Goal: Task Accomplishment & Management: Use online tool/utility

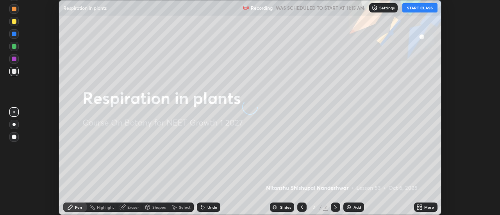
scroll to position [215, 500]
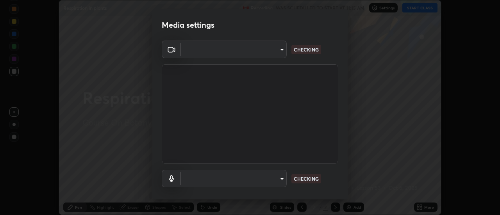
type input "7146dcbbdcde5fe3b2aae6e474f3993d16773ae1ef1a3c535206ea0346673fab"
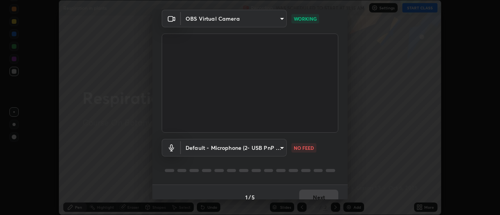
scroll to position [41, 0]
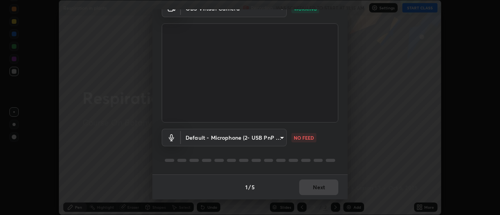
click at [238, 141] on body "Erase all Respiration in plants Recording WAS SCHEDULED TO START AT 11:15 AM Se…" at bounding box center [250, 107] width 500 height 215
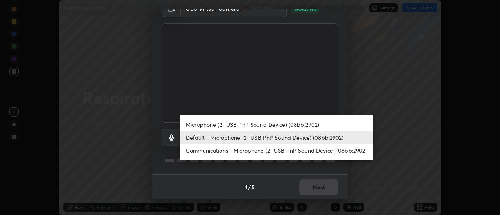
click at [244, 125] on li "Microphone (2- USB PnP Sound Device) (08bb:2902)" at bounding box center [277, 124] width 194 height 13
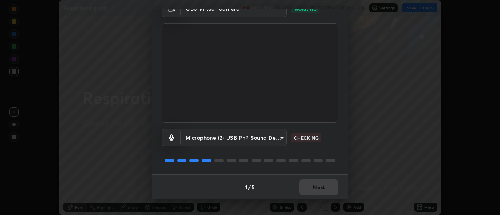
click at [246, 138] on body "Erase all Respiration in plants Recording WAS SCHEDULED TO START AT 11:15 AM Se…" at bounding box center [250, 107] width 500 height 215
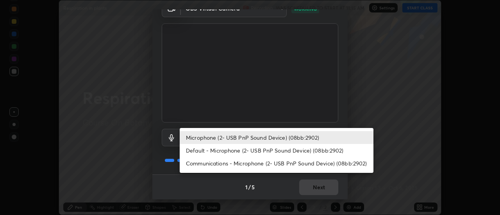
click at [253, 152] on li "Default - Microphone (2- USB PnP Sound Device) (08bb:2902)" at bounding box center [277, 150] width 194 height 13
type input "default"
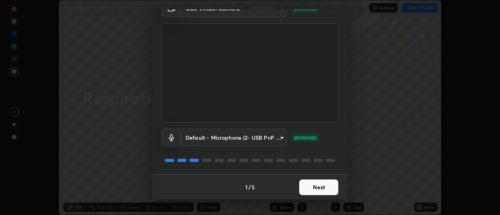
click at [326, 189] on button "Next" at bounding box center [318, 188] width 39 height 16
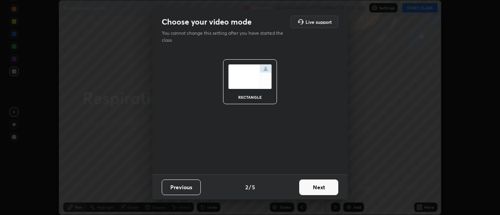
click at [326, 187] on button "Next" at bounding box center [318, 188] width 39 height 16
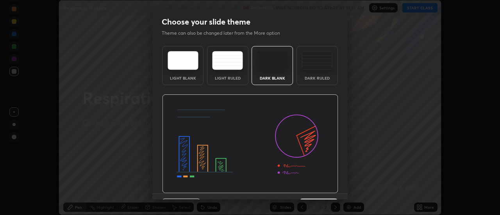
click at [316, 75] on div "Dark Ruled" at bounding box center [316, 65] width 41 height 39
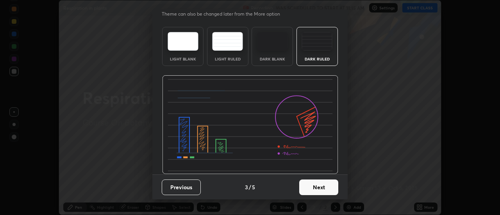
click at [319, 186] on button "Next" at bounding box center [318, 188] width 39 height 16
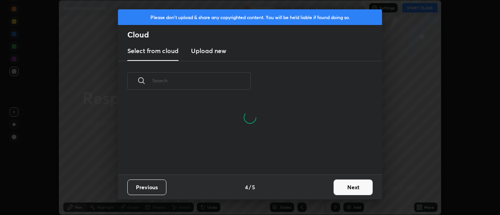
click at [344, 188] on button "Next" at bounding box center [352, 188] width 39 height 16
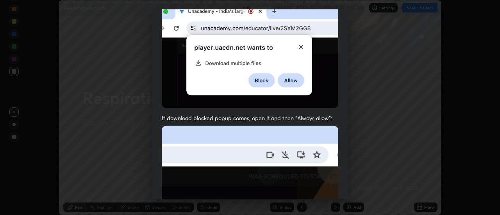
scroll to position [200, 0]
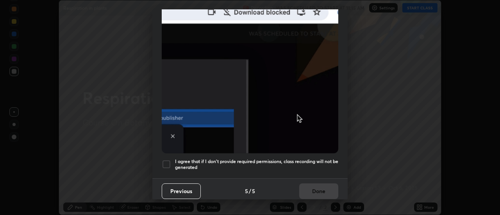
click at [175, 164] on h5 "I agree that if I don't provide required permissions, class recording will not …" at bounding box center [256, 165] width 163 height 12
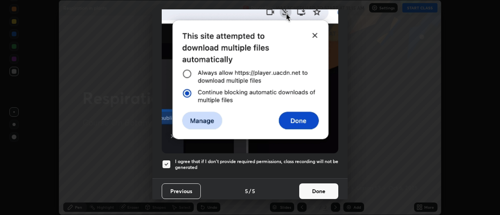
click at [314, 188] on button "Done" at bounding box center [318, 192] width 39 height 16
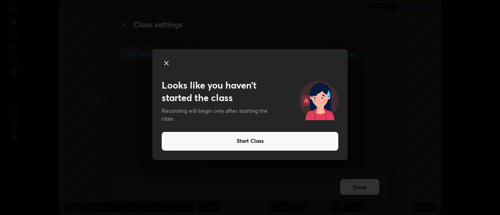
click at [94, 146] on div "Looks like you haven’t started the class Recording will begin only after starti…" at bounding box center [250, 107] width 500 height 215
click at [170, 67] on icon at bounding box center [166, 63] width 9 height 9
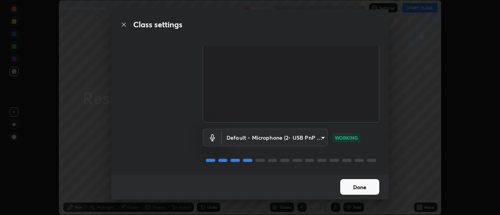
scroll to position [0, 0]
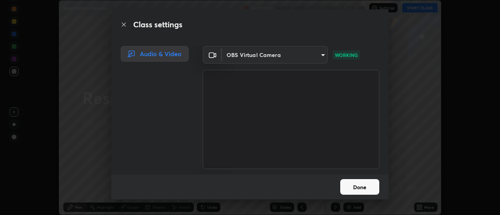
click at [412, 159] on div "Class settings Audio & Video OBS Virtual Camera 7146dcbbdcde5fe3b2aae6e474f3993…" at bounding box center [250, 107] width 500 height 215
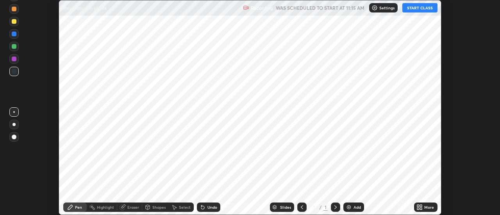
scroll to position [215, 500]
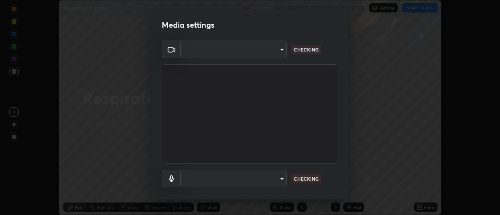
type input "7146dcbbdcde5fe3b2aae6e474f3993d16773ae1ef1a3c535206ea0346673fab"
type input "default"
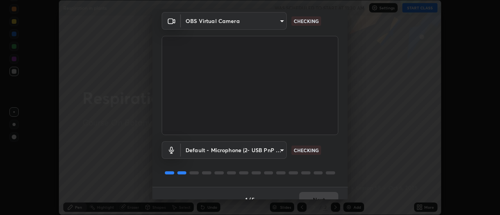
scroll to position [41, 0]
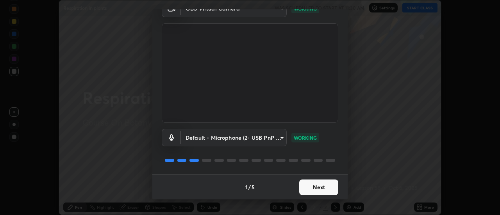
click at [319, 189] on button "Next" at bounding box center [318, 188] width 39 height 16
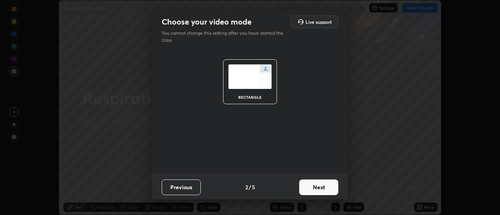
click at [325, 189] on button "Next" at bounding box center [318, 188] width 39 height 16
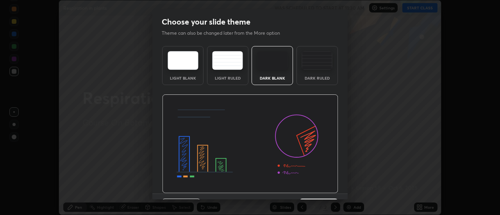
click at [315, 70] on div "Dark Ruled" at bounding box center [316, 65] width 41 height 39
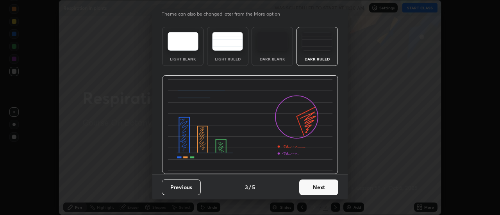
click at [318, 187] on button "Next" at bounding box center [318, 188] width 39 height 16
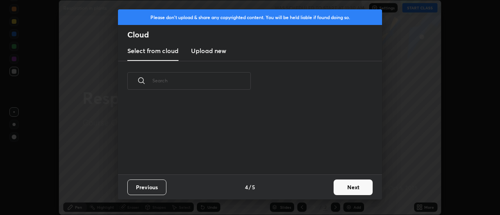
scroll to position [0, 0]
click at [342, 188] on button "Next" at bounding box center [352, 188] width 39 height 16
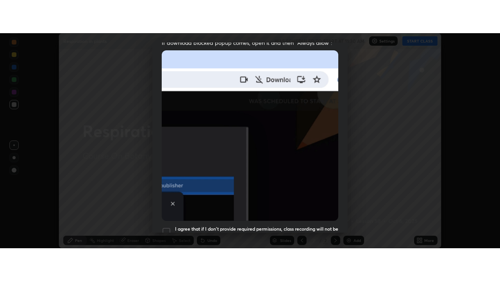
scroll to position [200, 0]
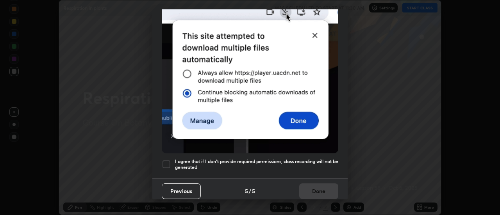
click at [170, 163] on div at bounding box center [166, 164] width 9 height 9
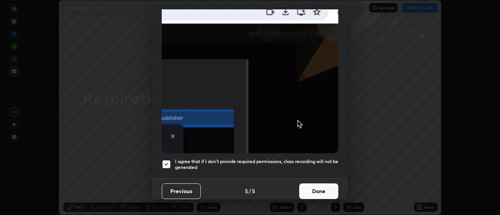
click at [317, 187] on button "Done" at bounding box center [318, 192] width 39 height 16
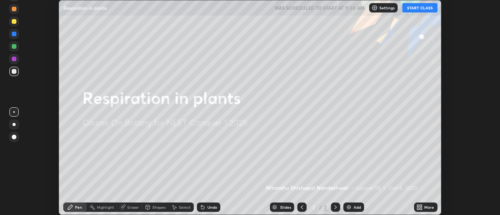
click at [419, 207] on icon at bounding box center [419, 207] width 6 height 6
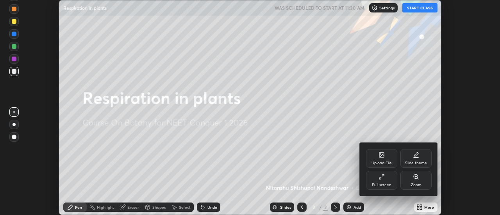
click at [385, 183] on div "Full screen" at bounding box center [382, 185] width 20 height 4
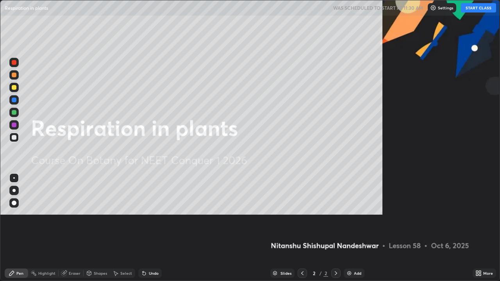
scroll to position [281, 500]
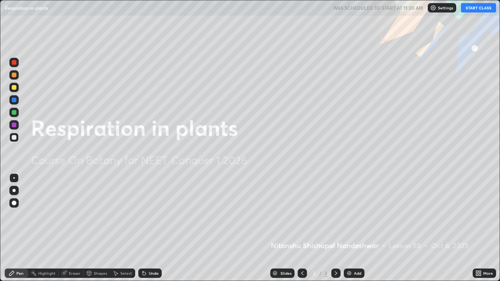
click at [479, 12] on button "START CLASS" at bounding box center [478, 7] width 35 height 9
click at [351, 215] on img at bounding box center [349, 273] width 6 height 6
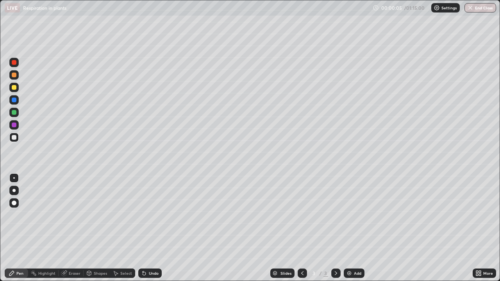
click at [14, 76] on div at bounding box center [14, 75] width 5 height 5
click at [17, 139] on div at bounding box center [13, 137] width 9 height 9
click at [16, 139] on div at bounding box center [13, 137] width 9 height 9
click at [14, 125] on div at bounding box center [14, 125] width 5 height 5
click at [16, 78] on div at bounding box center [13, 74] width 9 height 9
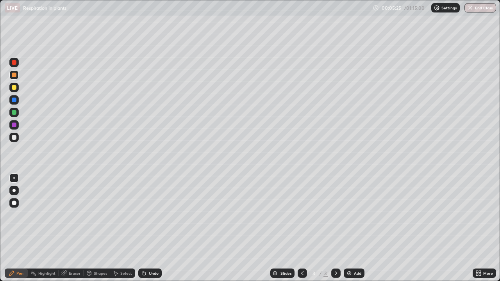
click at [14, 137] on div at bounding box center [14, 137] width 5 height 5
click at [347, 215] on img at bounding box center [349, 273] width 6 height 6
click at [14, 76] on div at bounding box center [14, 75] width 5 height 5
click at [18, 139] on div at bounding box center [13, 137] width 9 height 9
click at [17, 77] on div at bounding box center [13, 74] width 9 height 9
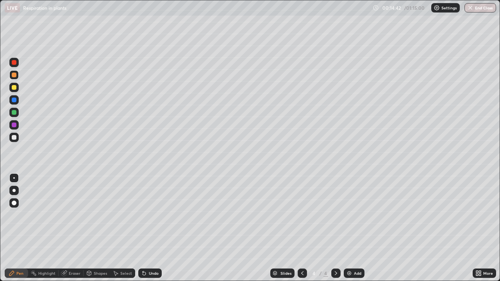
click at [17, 136] on div at bounding box center [13, 137] width 9 height 9
click at [13, 127] on div at bounding box center [14, 125] width 5 height 5
click at [15, 78] on div at bounding box center [13, 74] width 9 height 9
click at [14, 141] on div at bounding box center [13, 137] width 9 height 9
click at [13, 134] on div at bounding box center [13, 137] width 9 height 9
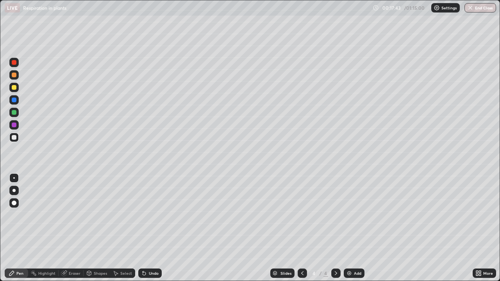
click at [16, 137] on div at bounding box center [14, 137] width 5 height 5
click at [14, 125] on div at bounding box center [14, 125] width 5 height 5
click at [14, 75] on div at bounding box center [14, 75] width 5 height 5
click at [70, 215] on div "Eraser" at bounding box center [75, 273] width 12 height 4
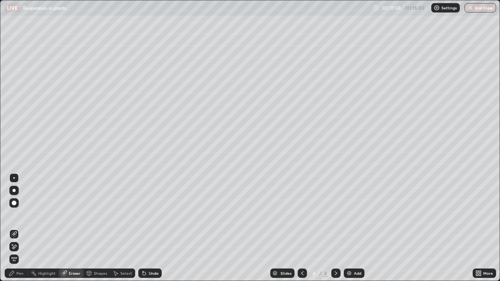
click at [20, 215] on div "Pen" at bounding box center [19, 273] width 7 height 4
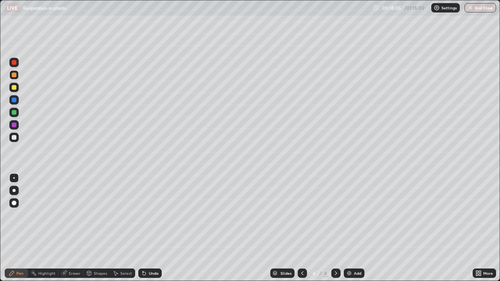
click at [14, 138] on div at bounding box center [14, 137] width 5 height 5
click at [13, 128] on div at bounding box center [13, 124] width 9 height 9
click at [15, 91] on div at bounding box center [13, 87] width 9 height 9
click at [14, 141] on div at bounding box center [13, 137] width 9 height 9
click at [14, 140] on div at bounding box center [13, 137] width 9 height 9
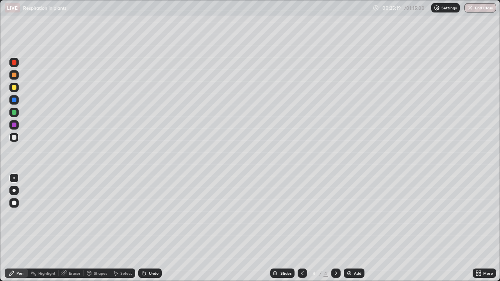
click at [348, 215] on img at bounding box center [349, 273] width 6 height 6
click at [16, 77] on div at bounding box center [14, 75] width 5 height 5
click at [17, 141] on div at bounding box center [13, 137] width 9 height 9
click at [12, 89] on div at bounding box center [14, 87] width 5 height 5
click at [152, 215] on div "Undo" at bounding box center [154, 273] width 10 height 4
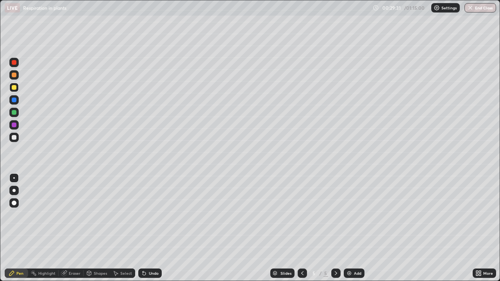
click at [152, 215] on div "Undo" at bounding box center [154, 273] width 10 height 4
click at [149, 215] on div "Undo" at bounding box center [149, 273] width 23 height 9
click at [14, 125] on div at bounding box center [14, 125] width 5 height 5
click at [349, 215] on img at bounding box center [349, 273] width 6 height 6
click at [14, 64] on div at bounding box center [14, 62] width 5 height 5
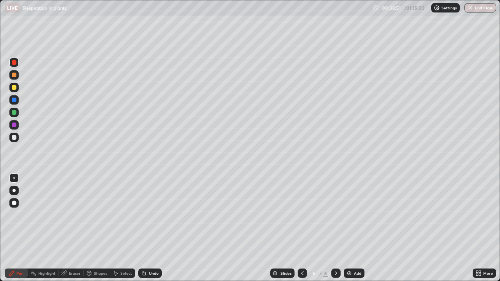
click at [16, 139] on div at bounding box center [14, 137] width 5 height 5
click at [15, 138] on div at bounding box center [14, 137] width 5 height 5
click at [15, 127] on div at bounding box center [14, 125] width 5 height 5
click at [14, 137] on div at bounding box center [14, 137] width 5 height 5
click at [149, 215] on div "Undo" at bounding box center [149, 273] width 23 height 9
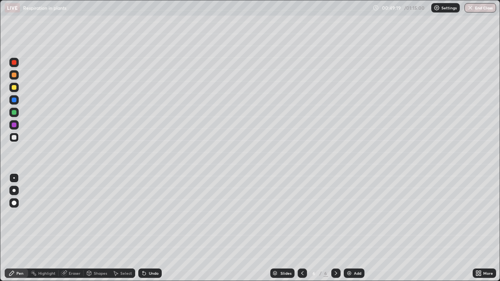
click at [149, 215] on div "Undo" at bounding box center [149, 273] width 23 height 9
click at [14, 125] on div at bounding box center [14, 125] width 5 height 5
click at [145, 215] on icon at bounding box center [144, 273] width 6 height 6
click at [149, 215] on div "Undo" at bounding box center [154, 273] width 10 height 4
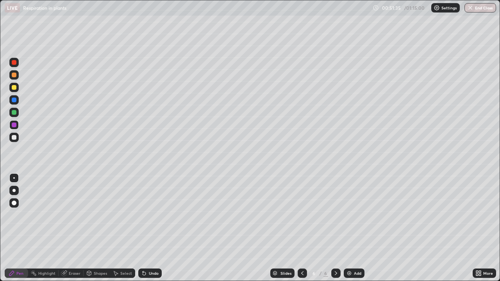
click at [149, 215] on div "Undo" at bounding box center [154, 273] width 10 height 4
click at [146, 215] on div "Undo" at bounding box center [149, 273] width 23 height 9
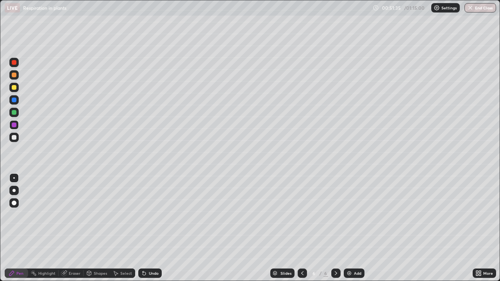
click at [146, 215] on div "Undo" at bounding box center [149, 273] width 23 height 9
click at [145, 215] on div "Undo" at bounding box center [149, 273] width 23 height 9
click at [146, 215] on div "Undo" at bounding box center [149, 273] width 23 height 9
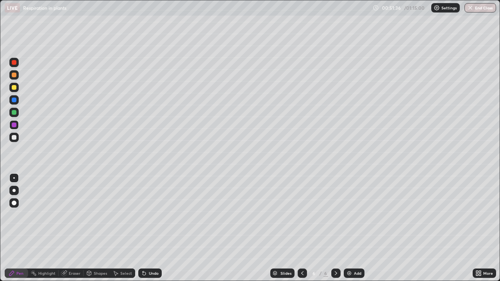
click at [146, 215] on div "Undo" at bounding box center [149, 273] width 23 height 9
click at [147, 215] on div "Undo" at bounding box center [149, 273] width 23 height 9
click at [145, 215] on div "Undo" at bounding box center [149, 273] width 23 height 9
click at [13, 139] on div at bounding box center [14, 137] width 5 height 5
click at [346, 215] on img at bounding box center [349, 273] width 6 height 6
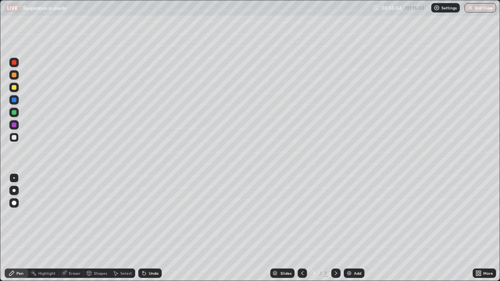
click at [15, 87] on div at bounding box center [14, 87] width 5 height 5
click at [14, 140] on div at bounding box center [13, 137] width 9 height 9
click at [14, 128] on div at bounding box center [13, 124] width 9 height 9
click at [12, 141] on div at bounding box center [13, 137] width 9 height 9
click at [15, 88] on div at bounding box center [14, 87] width 5 height 5
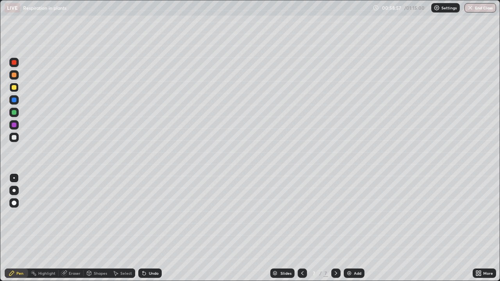
click at [17, 141] on div at bounding box center [13, 137] width 9 height 9
click at [17, 114] on div at bounding box center [13, 112] width 9 height 9
click at [146, 215] on div "Undo" at bounding box center [149, 273] width 23 height 9
click at [149, 215] on div "Undo" at bounding box center [154, 273] width 10 height 4
click at [349, 215] on img at bounding box center [349, 273] width 6 height 6
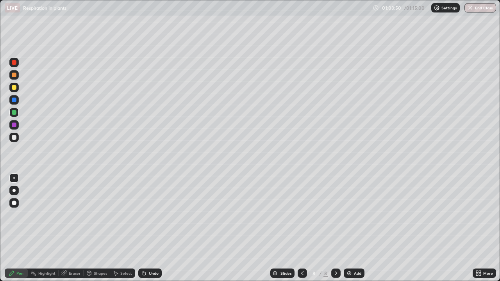
click at [473, 11] on button "End Class" at bounding box center [480, 7] width 32 height 9
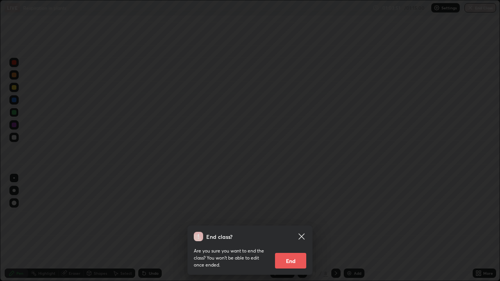
click at [296, 215] on button "End" at bounding box center [290, 261] width 31 height 16
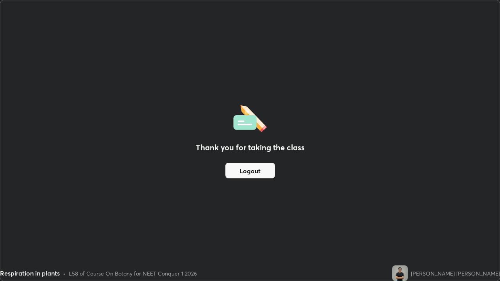
click at [258, 174] on button "Logout" at bounding box center [250, 171] width 50 height 16
